Goal: Check status

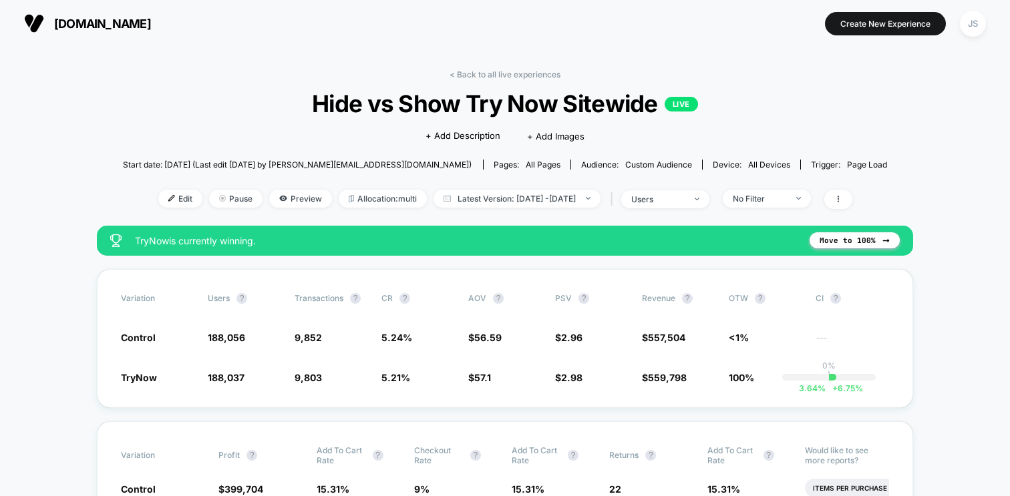
click at [550, 192] on span "Latest Version: [DATE] - [DATE]" at bounding box center [516, 199] width 167 height 18
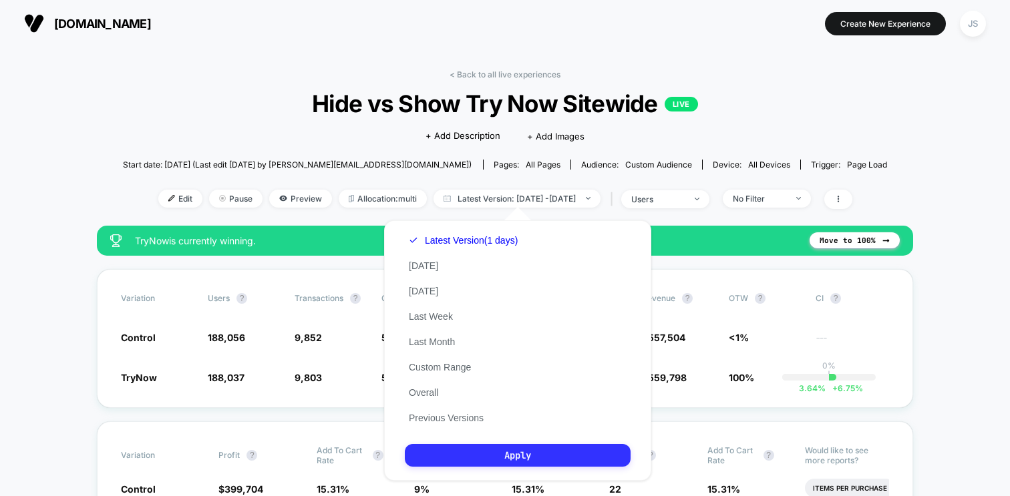
click at [526, 451] on button "Apply" at bounding box center [518, 455] width 226 height 23
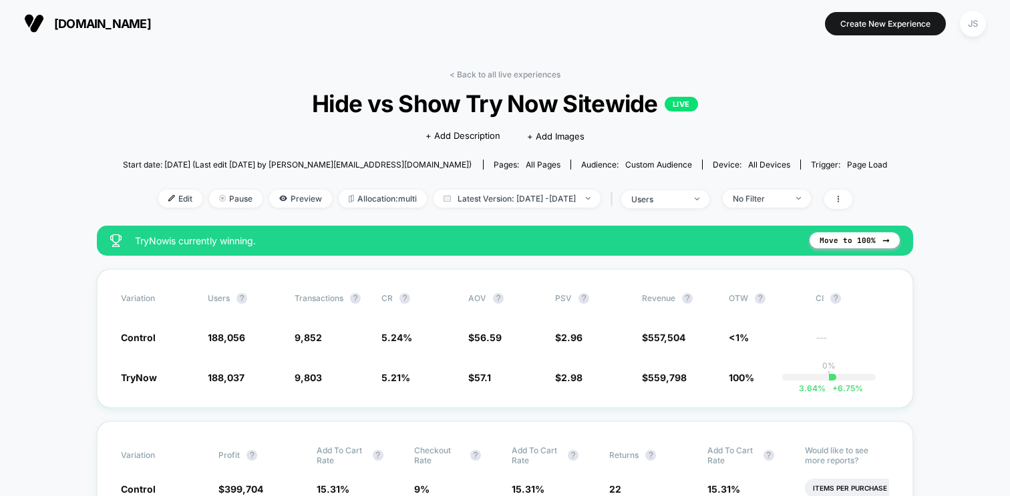
click at [477, 207] on div "Edit Pause Preview Allocation: multi Latest Version: [DATE] - [DATE] | users No…" at bounding box center [505, 199] width 765 height 19
click at [482, 198] on span "Latest Version: [DATE] - [DATE]" at bounding box center [516, 199] width 167 height 18
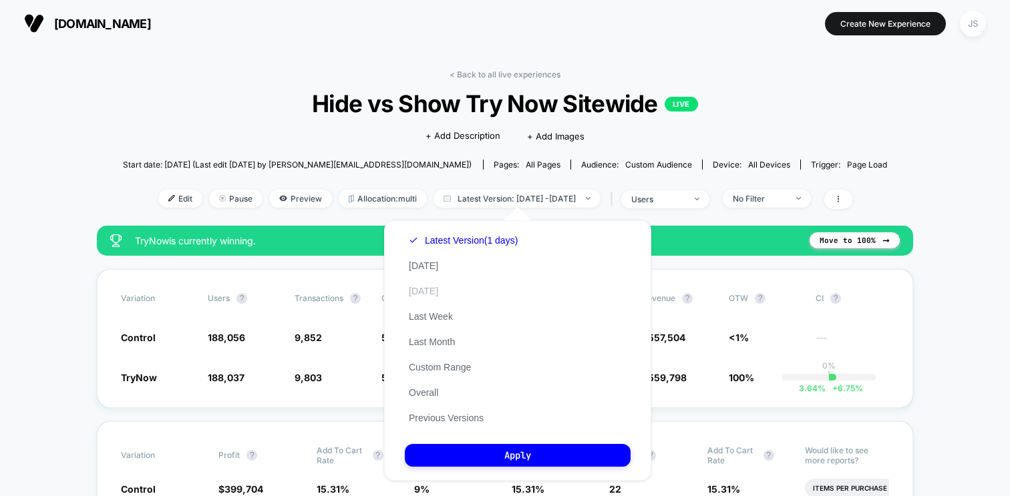
click at [424, 293] on button "[DATE]" at bounding box center [423, 291] width 37 height 12
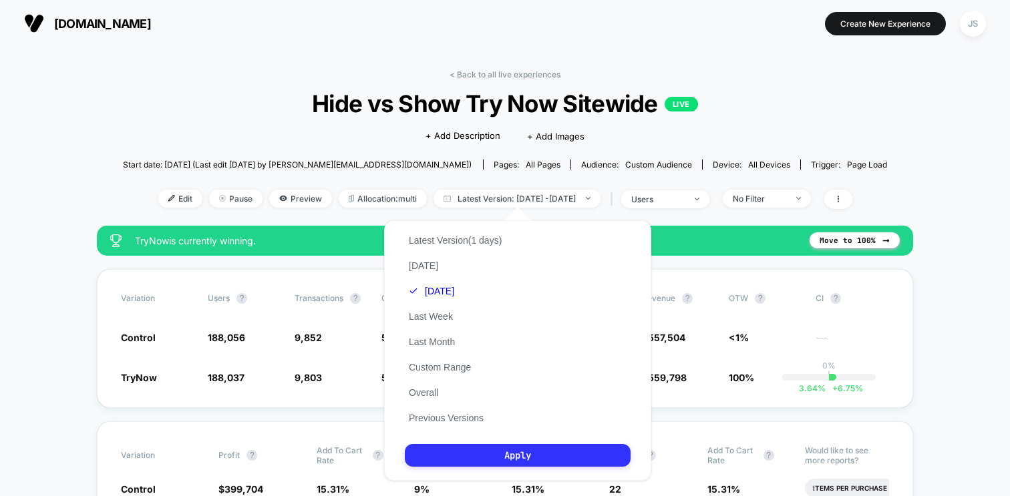
click at [488, 448] on button "Apply" at bounding box center [518, 455] width 226 height 23
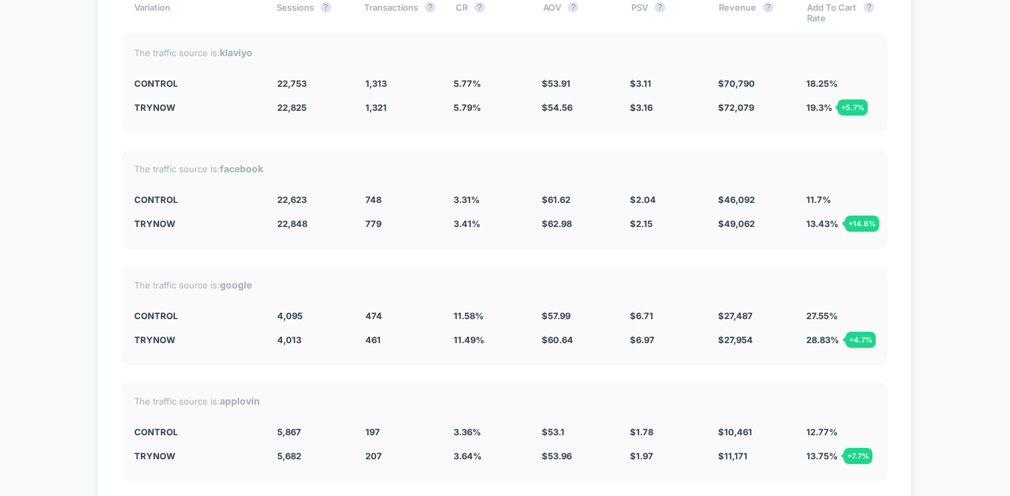
scroll to position [3736, 0]
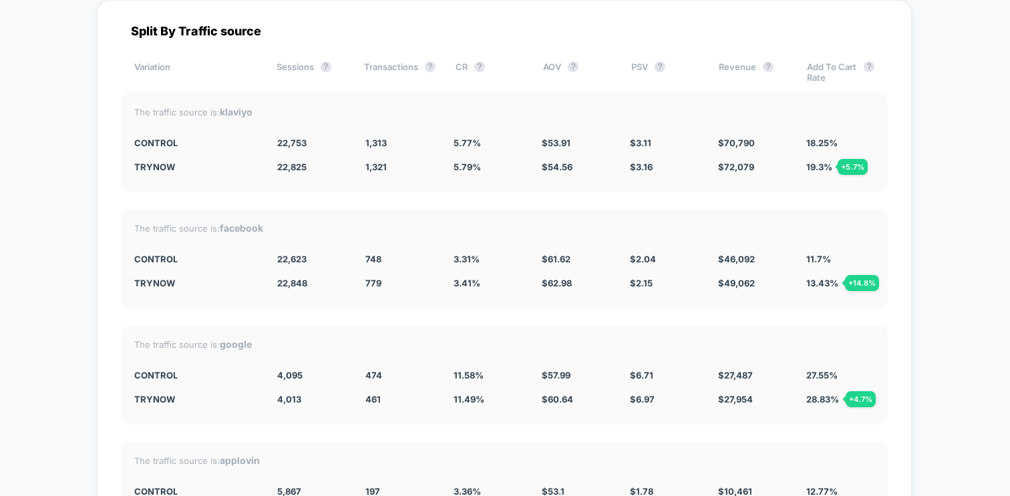
scroll to position [3685, 0]
